Goal: Task Accomplishment & Management: Manage account settings

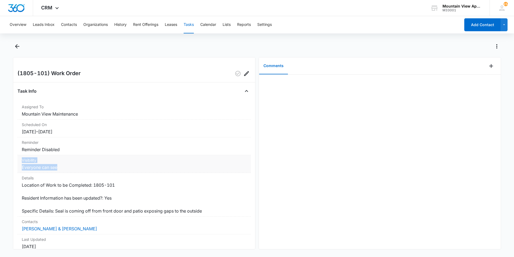
click at [115, 167] on dl "Assigned To Mountain View Maintenance Scheduled On [DATE] – [DATE] Reminder Rem…" at bounding box center [133, 195] width 233 height 186
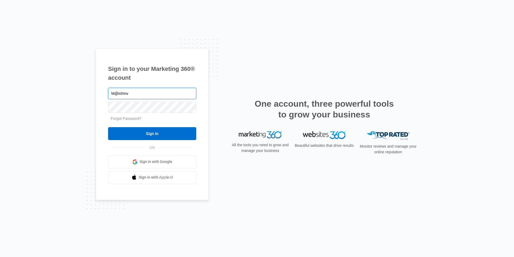
click at [150, 89] on input "M@int!mv" at bounding box center [152, 93] width 88 height 11
type input "M@int!mv123"
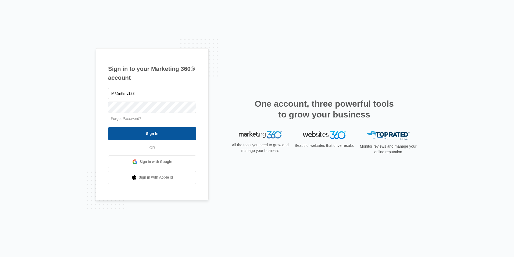
click at [178, 134] on input "Sign In" at bounding box center [152, 133] width 88 height 13
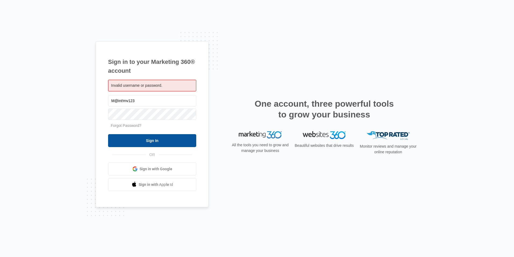
type input "M@int!mv123"
click at [148, 140] on input "Sign In" at bounding box center [152, 140] width 88 height 13
click at [143, 141] on input "Sign In" at bounding box center [152, 140] width 88 height 13
type input "M@int!mv"
click at [121, 140] on input "Sign In" at bounding box center [152, 140] width 88 height 13
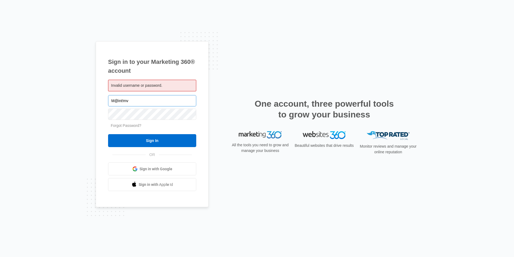
click at [157, 101] on input "M@int!mv" at bounding box center [152, 100] width 88 height 11
type input "M@int!mv123"
click at [166, 140] on input "Sign In" at bounding box center [152, 140] width 88 height 13
click at [167, 139] on input "Sign In" at bounding box center [152, 140] width 88 height 13
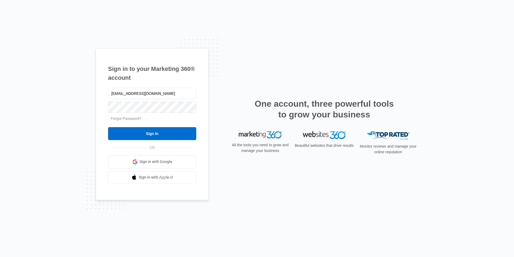
type input "mvmaintinence@vintage-corp.com"
click at [122, 134] on input "Sign In" at bounding box center [152, 133] width 88 height 13
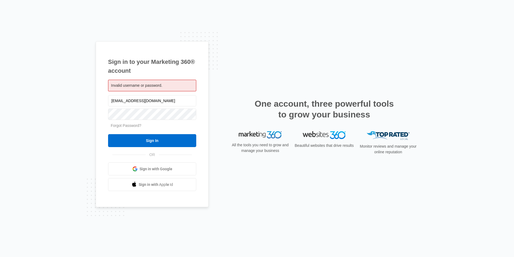
click at [160, 88] on div "Invalid username or password." at bounding box center [152, 86] width 88 height 12
click at [155, 84] on span "Invalid username or password." at bounding box center [136, 85] width 51 height 4
click at [177, 99] on input "mvmaintinence@vintage-corp.com" at bounding box center [152, 100] width 88 height 11
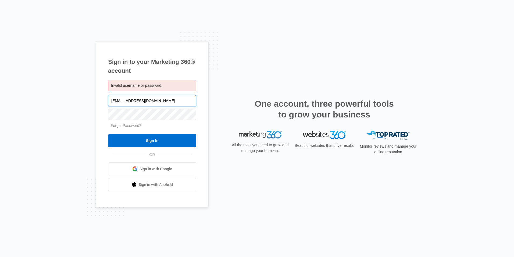
click at [177, 99] on input "mvmaintinence@vintage-corp.com" at bounding box center [152, 100] width 88 height 11
click at [148, 88] on div "Invalid username or password." at bounding box center [152, 86] width 88 height 12
click at [148, 87] on span "Invalid username or password." at bounding box center [136, 85] width 51 height 4
click at [147, 86] on span "Invalid username or password." at bounding box center [136, 85] width 51 height 4
click at [137, 100] on input "mvmaintinence@vintage-corp.com" at bounding box center [152, 100] width 88 height 11
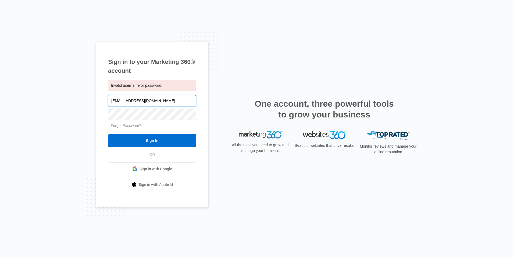
paste input "maintenance"
type input "[EMAIL_ADDRESS][DOMAIN_NAME]"
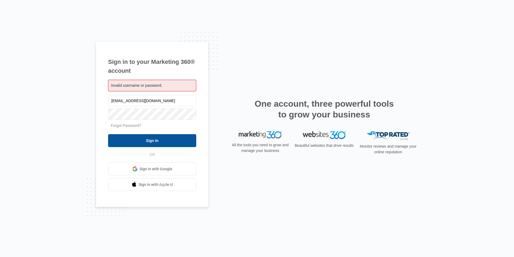
click at [168, 144] on input "Sign In" at bounding box center [152, 140] width 88 height 13
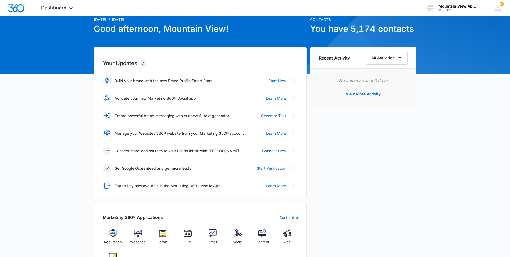
scroll to position [134, 0]
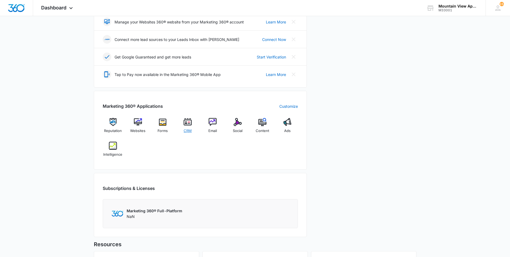
click at [187, 129] on span "CRM" at bounding box center [188, 130] width 8 height 5
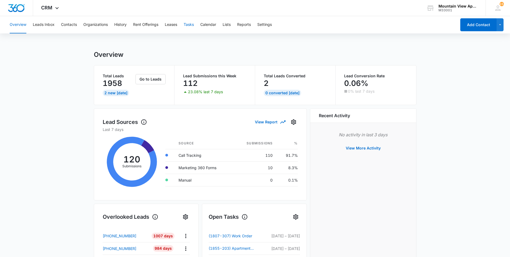
click at [194, 23] on button "Tasks" at bounding box center [189, 24] width 10 height 17
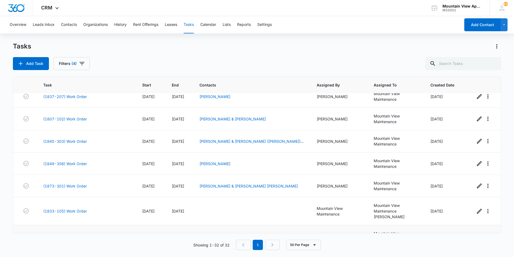
scroll to position [479, 0]
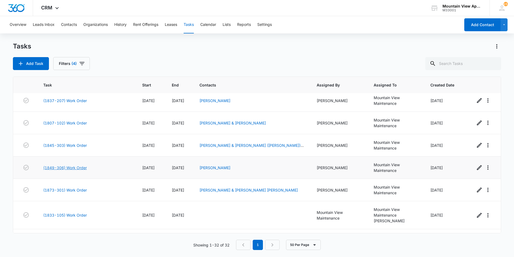
click at [61, 168] on link "(1849-306) Work Order" at bounding box center [65, 168] width 44 height 6
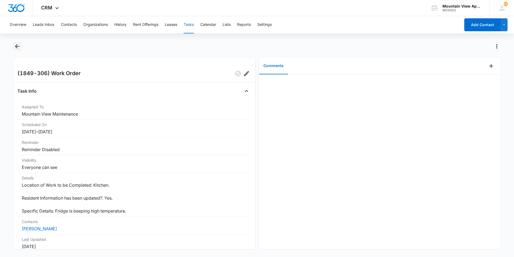
click at [21, 46] on button "Back" at bounding box center [17, 46] width 8 height 9
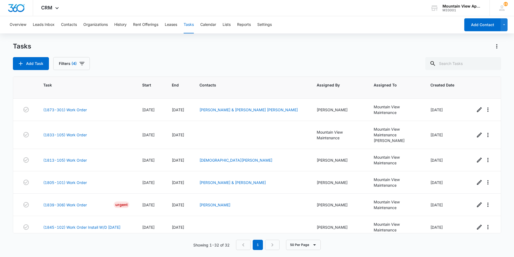
scroll to position [586, 0]
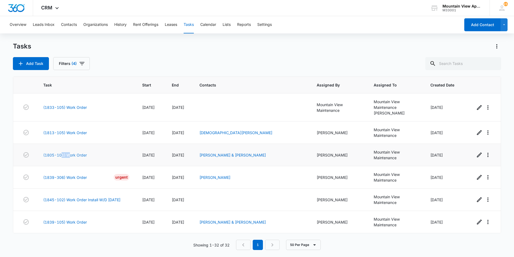
drag, startPoint x: 62, startPoint y: 150, endPoint x: 75, endPoint y: 154, distance: 12.8
click at [75, 154] on td "(1805-101) Work Order" at bounding box center [86, 155] width 99 height 22
drag, startPoint x: 75, startPoint y: 154, endPoint x: 81, endPoint y: 154, distance: 6.5
click at [81, 154] on link "(1805-101) Work Order" at bounding box center [65, 155] width 44 height 6
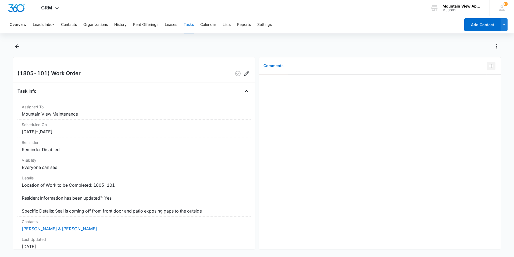
click at [490, 66] on icon "Add Comment" at bounding box center [491, 66] width 6 height 6
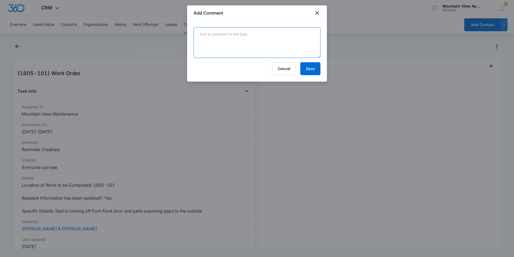
click at [259, 37] on textarea at bounding box center [257, 42] width 127 height 31
type textarea "E"
type textarea "Replace weather stripping"
click at [310, 65] on button "Save" at bounding box center [310, 68] width 20 height 13
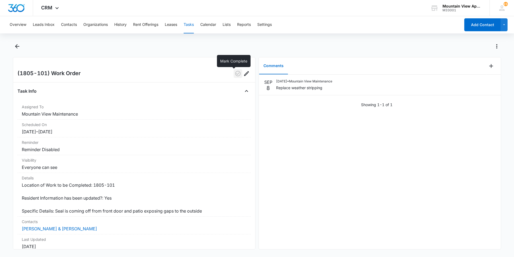
click at [236, 75] on icon "button" at bounding box center [237, 73] width 5 height 5
click at [15, 46] on icon "Back" at bounding box center [17, 46] width 4 height 4
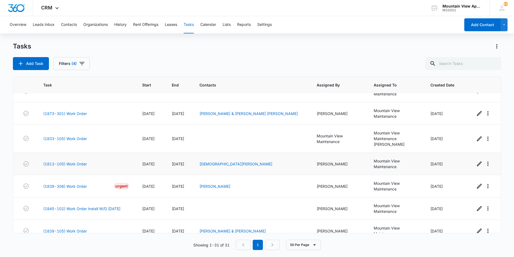
scroll to position [564, 0]
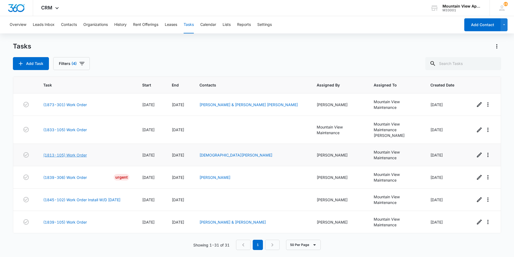
click at [70, 157] on link "(1813-105) Work Order" at bounding box center [65, 155] width 44 height 6
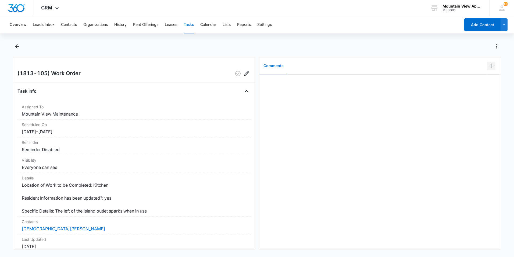
click at [491, 65] on button "Add Comment" at bounding box center [491, 66] width 9 height 9
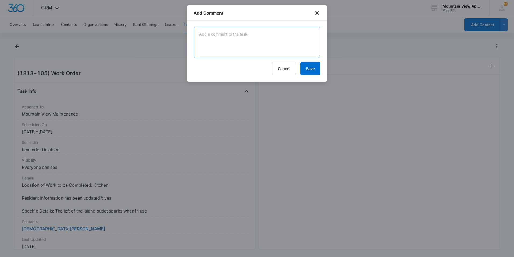
drag, startPoint x: 307, startPoint y: 41, endPoint x: 298, endPoint y: 38, distance: 8.8
click at [306, 41] on textarea at bounding box center [257, 42] width 127 height 31
type textarea "outlet is good tenant will call if anymore problems"
click at [311, 70] on button "Save" at bounding box center [310, 68] width 20 height 13
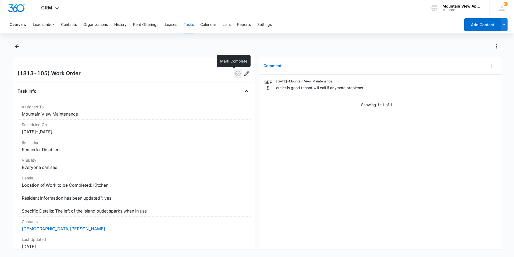
click at [235, 75] on icon "button" at bounding box center [238, 73] width 6 height 6
click at [16, 45] on icon "Back" at bounding box center [17, 46] width 6 height 6
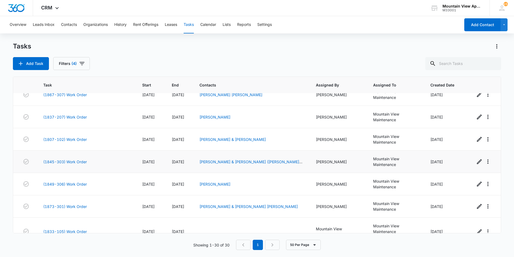
scroll to position [461, 0]
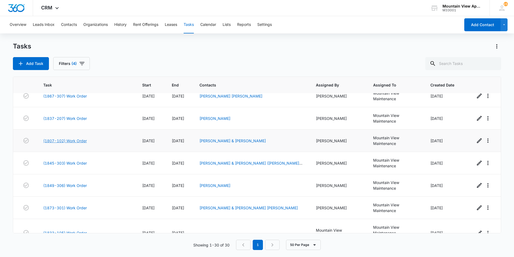
click at [71, 139] on link "(1807-102) Work Order" at bounding box center [65, 141] width 44 height 6
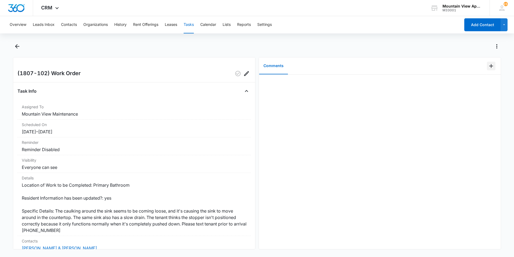
click at [488, 67] on icon "Add Comment" at bounding box center [491, 66] width 6 height 6
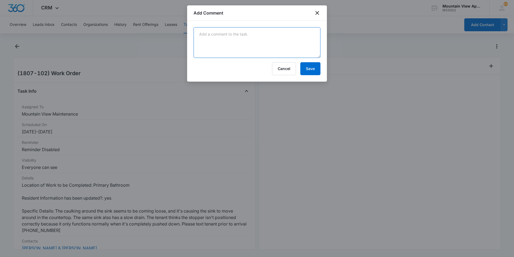
click at [269, 35] on textarea at bounding box center [257, 42] width 127 height 31
drag, startPoint x: 212, startPoint y: 32, endPoint x: 265, endPoint y: 45, distance: 54.2
click at [265, 45] on textarea "re sucered master bathroom sink and cauled in both bathroom sink aswell" at bounding box center [257, 42] width 127 height 31
click at [222, 32] on textarea "re sucered master bathroom sink and caulked in both bathrooms sink as well" at bounding box center [257, 42] width 127 height 31
click at [219, 34] on textarea "re sucered master bathroom sink and caulked in both bathrooms sink as well" at bounding box center [257, 42] width 127 height 31
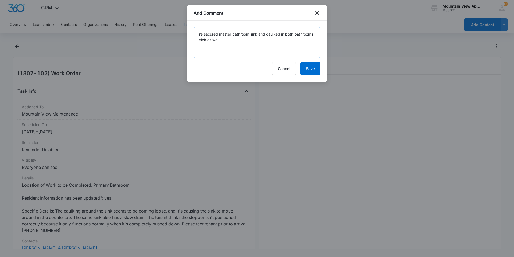
click at [238, 40] on textarea "re secured master bathroom sink and caulked in both bathrooms sink as well" at bounding box center [257, 42] width 127 height 31
type textarea "re secured master bathroom sink and caulked in both bathrooms sink as well."
click at [311, 67] on button "Save" at bounding box center [310, 68] width 20 height 13
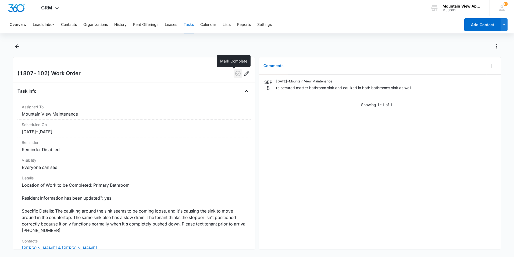
click at [234, 72] on button "button" at bounding box center [238, 73] width 9 height 9
click at [15, 47] on icon "Back" at bounding box center [17, 46] width 6 height 6
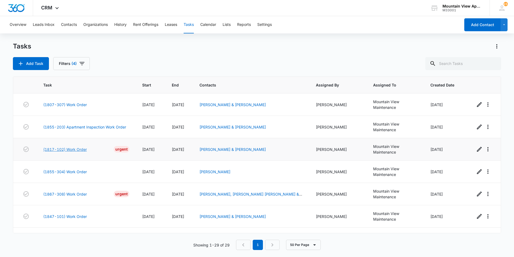
click at [67, 151] on link "(1817-102) Work Order" at bounding box center [65, 149] width 44 height 6
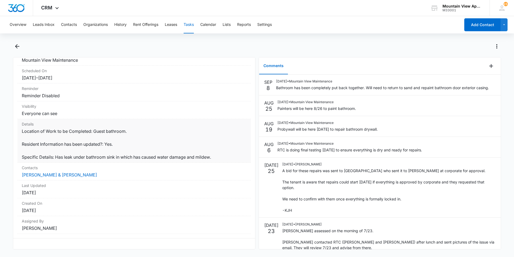
scroll to position [64, 0]
click at [488, 67] on icon "Add Comment" at bounding box center [491, 66] width 6 height 6
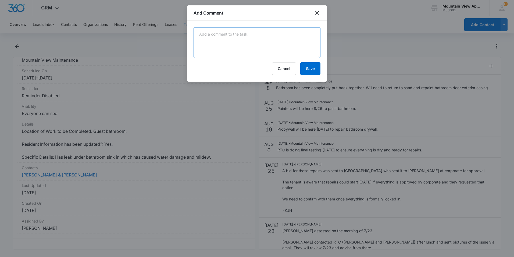
click at [252, 34] on textarea at bounding box center [257, 42] width 127 height 31
type textarea "i"
type textarea "Put in toilet paper holder and painted door frame."
click at [309, 70] on button "Save" at bounding box center [310, 68] width 20 height 13
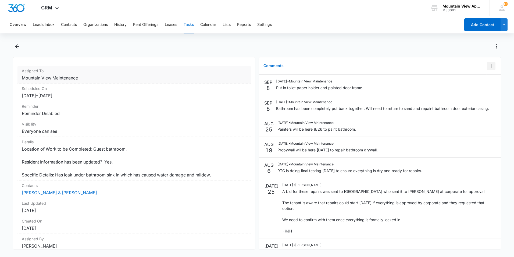
scroll to position [0, 0]
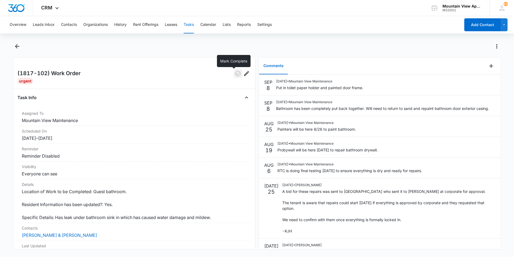
click at [235, 75] on icon "button" at bounding box center [238, 73] width 6 height 6
click at [18, 44] on icon "Back" at bounding box center [17, 46] width 6 height 6
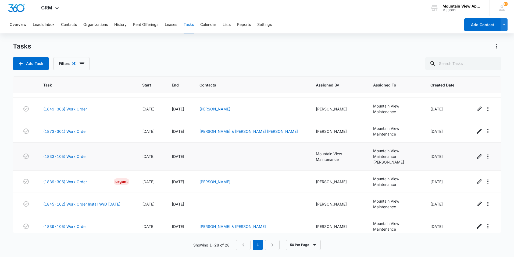
scroll to position [497, 0]
